Goal: Information Seeking & Learning: Learn about a topic

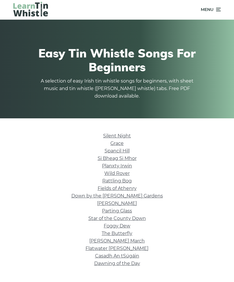
scroll to position [14, 0]
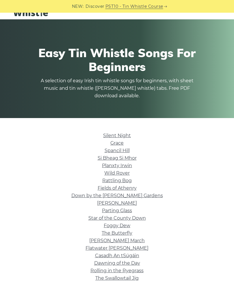
click at [113, 138] on link "Silent Night" at bounding box center [117, 135] width 28 height 5
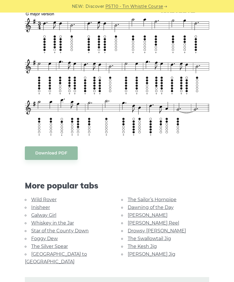
scroll to position [339, 0]
click at [52, 215] on link "Galway Girl" at bounding box center [43, 214] width 25 height 5
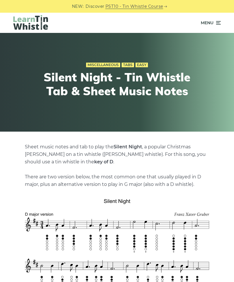
scroll to position [358, 0]
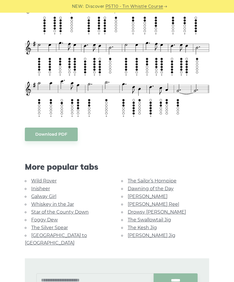
click at [40, 205] on link "Whiskey in the Jar" at bounding box center [52, 203] width 43 height 5
click at [40, 212] on link "Star of the County Down" at bounding box center [59, 211] width 57 height 5
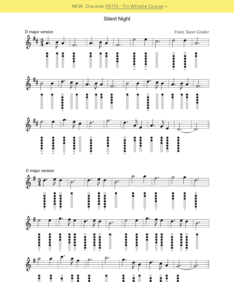
scroll to position [181, 0]
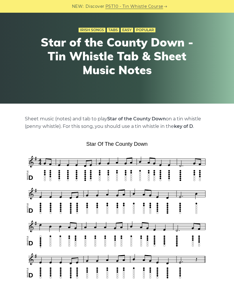
scroll to position [27, 0]
